Goal: Task Accomplishment & Management: Use online tool/utility

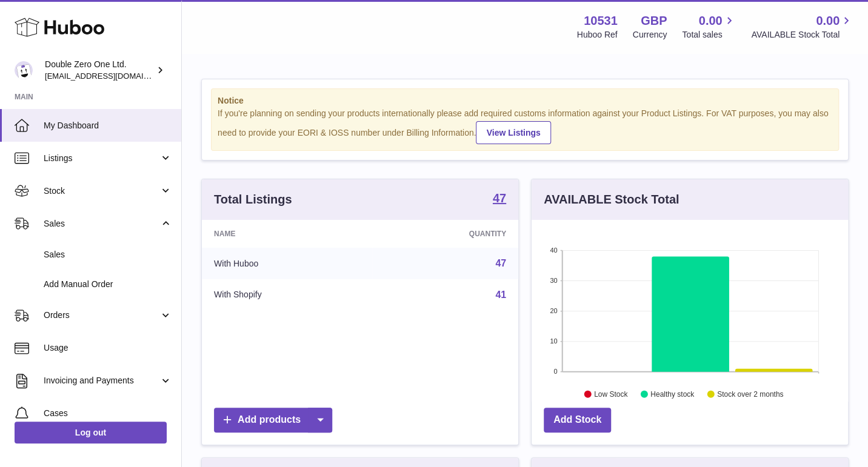
scroll to position [188, 316]
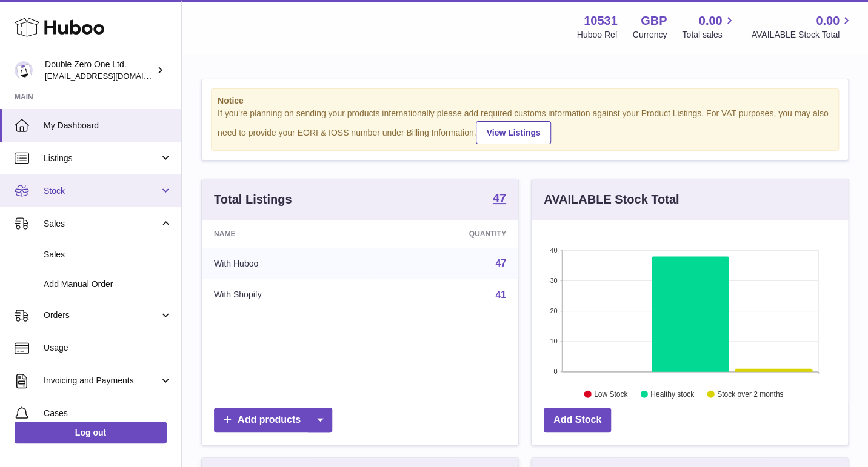
click at [70, 201] on link "Stock" at bounding box center [90, 191] width 181 height 33
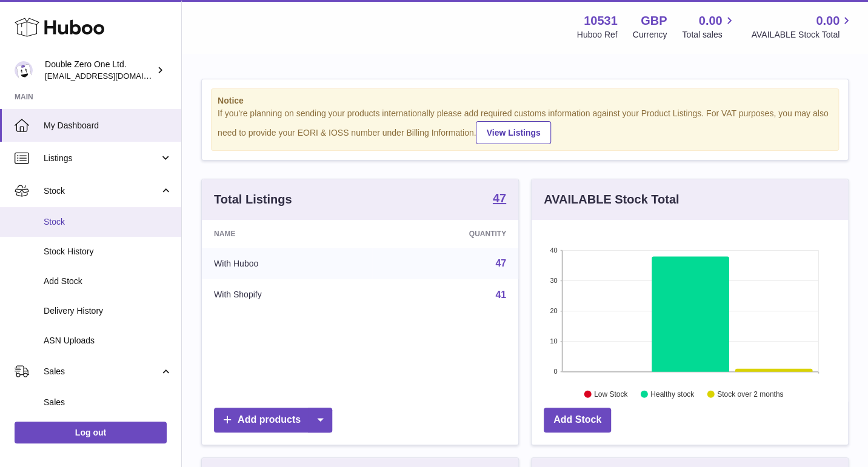
click at [68, 229] on link "Stock" at bounding box center [90, 222] width 181 height 30
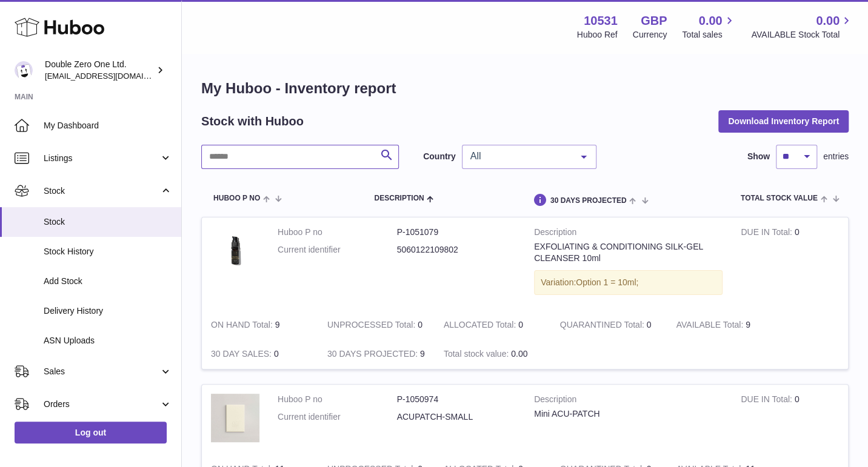
click at [278, 161] on input "text" at bounding box center [300, 157] width 198 height 24
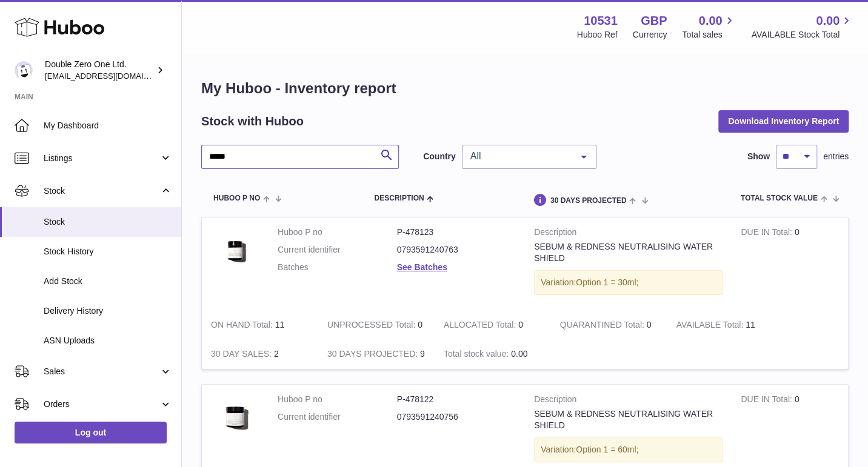
type input "*****"
click at [312, 209] on tr "Huboo P no Description DUE IN TOTAL ON HAND Total UNPROCESSED Total ALLOCATED T…" at bounding box center [524, 199] width 647 height 36
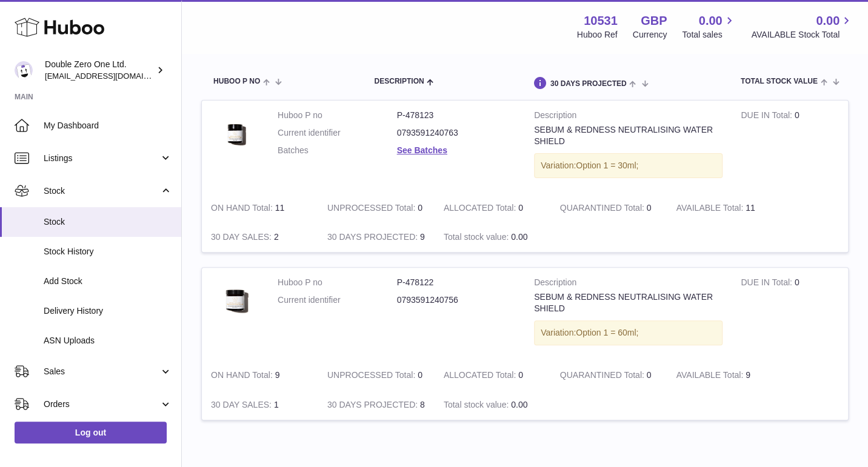
scroll to position [118, 0]
